Goal: Information Seeking & Learning: Learn about a topic

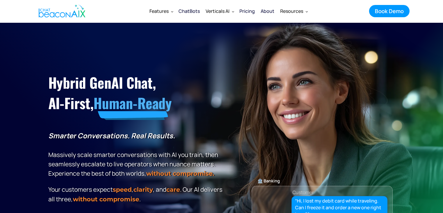
scroll to position [117, 0]
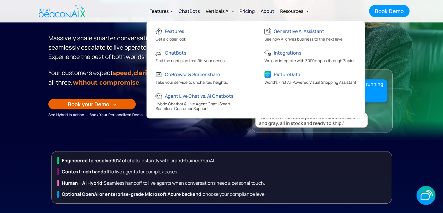
click at [336, 8] on nav "Features Features Get a closer look ChatBots Find the right plan that fits your…" at bounding box center [229, 11] width 281 height 16
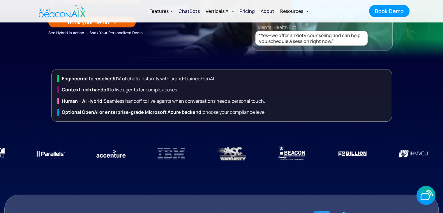
scroll to position [262, 0]
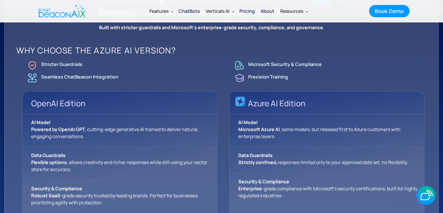
scroll to position [437, 0]
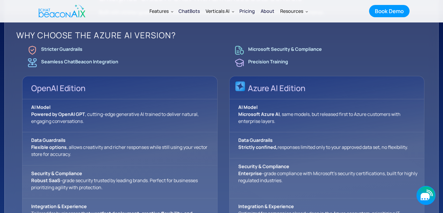
click at [427, 198] on div "button" at bounding box center [427, 198] width 1 height 1
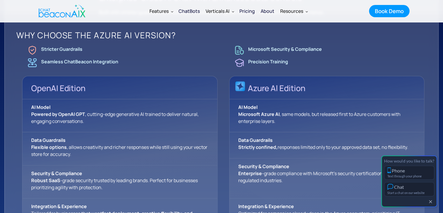
click at [433, 203] on button "button" at bounding box center [431, 201] width 6 height 5
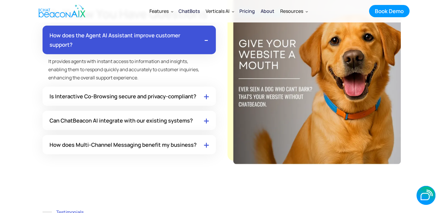
scroll to position [3605, 0]
click at [207, 99] on img at bounding box center [206, 96] width 5 height 6
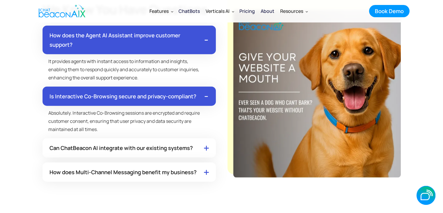
click at [207, 99] on img at bounding box center [206, 96] width 5 height 6
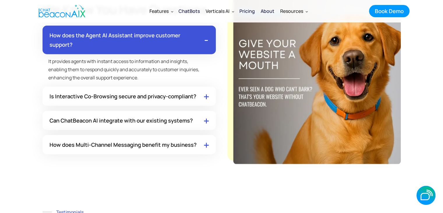
click at [204, 119] on div "Can ChatBeacon AI integrate with our existing systems?" at bounding box center [129, 120] width 173 height 19
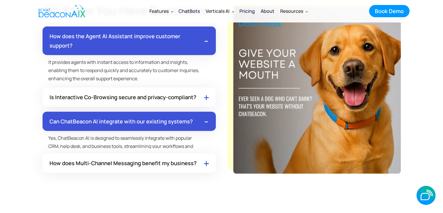
click at [205, 122] on img at bounding box center [206, 121] width 3 height 2
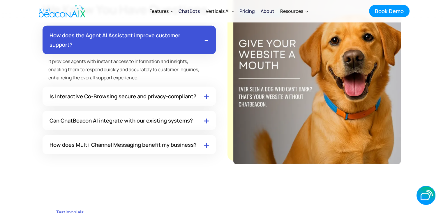
click at [184, 9] on div "ChatBots" at bounding box center [189, 11] width 21 height 8
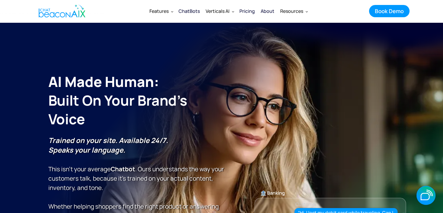
click at [267, 10] on div "About" at bounding box center [268, 11] width 14 height 8
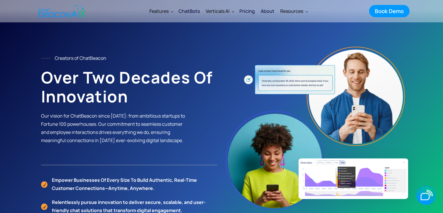
click at [80, 13] on img "home" at bounding box center [62, 10] width 47 height 17
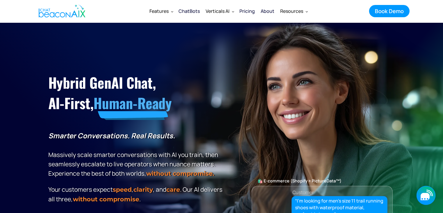
click at [433, 126] on icon "button" at bounding box center [426, 195] width 19 height 19
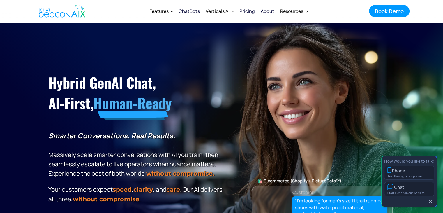
click at [433, 126] on button "button" at bounding box center [431, 201] width 6 height 5
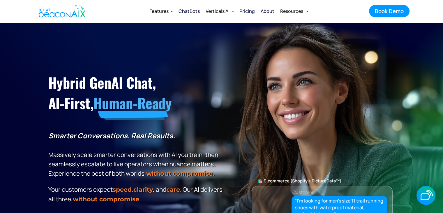
drag, startPoint x: 325, startPoint y: 11, endPoint x: 310, endPoint y: 14, distance: 14.8
click at [325, 11] on nav "Features Features Get a closer look ChatBots Find the right plan that fits your…" at bounding box center [229, 11] width 281 height 16
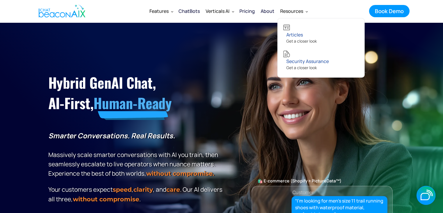
click at [297, 14] on div "Resources" at bounding box center [291, 11] width 23 height 8
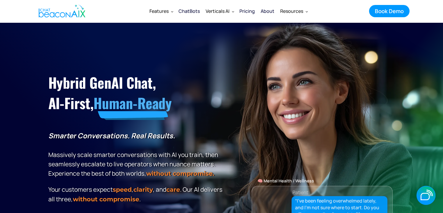
click at [328, 12] on nav "Features Features Get a closer look ChatBots Find the right plan that fits your…" at bounding box center [229, 11] width 281 height 16
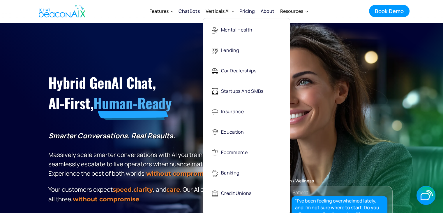
click at [210, 11] on div "Verticals AI" at bounding box center [218, 11] width 24 height 8
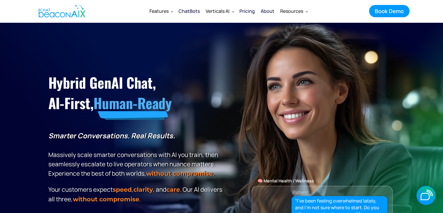
click at [226, 10] on div "Verticals AI" at bounding box center [218, 11] width 24 height 8
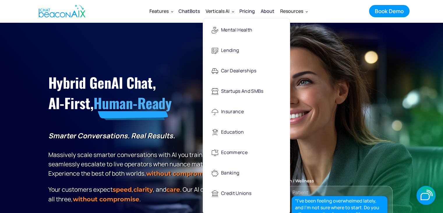
click at [226, 10] on div "Verticals AI" at bounding box center [218, 11] width 24 height 8
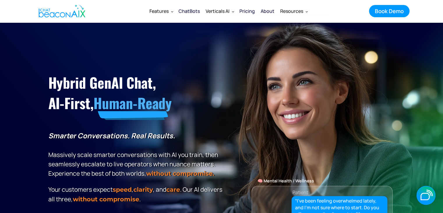
click at [226, 10] on div "Verticals AI" at bounding box center [218, 11] width 24 height 8
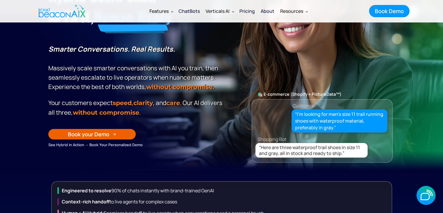
scroll to position [87, 0]
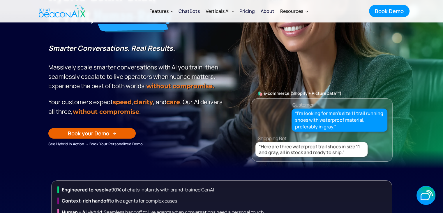
click at [296, 110] on div "“I’m looking for men’s size 11 trail running shoes with waterproof material, pr…" at bounding box center [339, 120] width 89 height 20
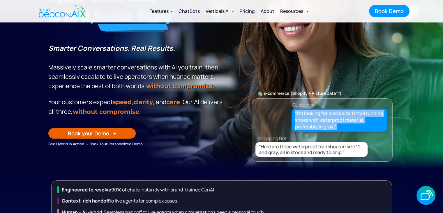
click at [296, 110] on div "“I’m looking for men’s size 11 trail running shoes with waterproof material, pr…" at bounding box center [339, 120] width 89 height 20
click at [297, 111] on div "“I’m looking for men’s size 11 trail running shoes with waterproof material, pr…" at bounding box center [339, 120] width 89 height 20
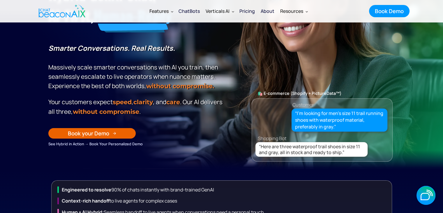
click at [298, 89] on div "🏦 Banking Customer “Hi, I lost my debit card while traveling. Can I freeze it a…" at bounding box center [322, 70] width 141 height 183
click at [299, 88] on div "🏦 Banking Customer “Hi, I lost my debit card while traveling. Can I freeze it a…" at bounding box center [322, 70] width 141 height 183
click at [297, 93] on div "🛍️ E-commerce (Shopify + PictureData™)" at bounding box center [322, 93] width 141 height 8
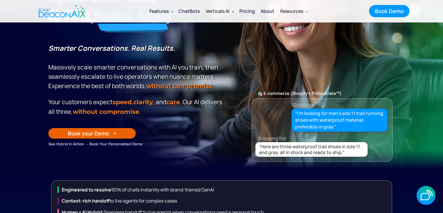
click at [163, 98] on p "Your customers expect speed , clarity , and care . Our Al delivers all three, w…" at bounding box center [136, 106] width 176 height 19
